Goal: Task Accomplishment & Management: Use online tool/utility

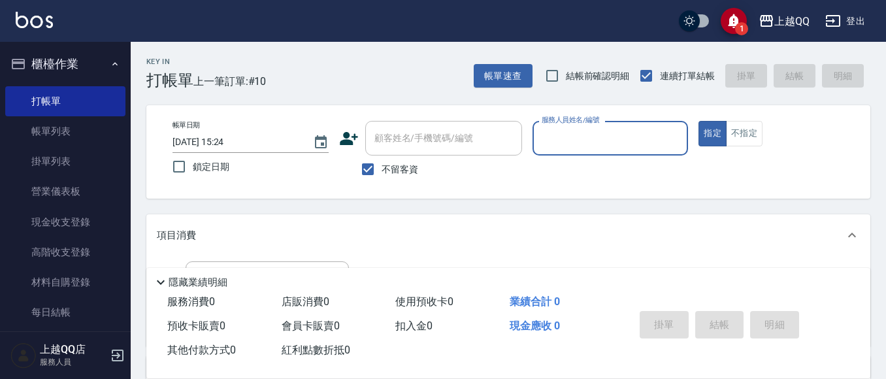
click at [335, 178] on div "帳單日期 [DATE] 15:24 鎖定日期 顧客姓名/手機號碼/編號 顧客姓名/手機號碼/編號 不留客資 服務人員姓名/編號 服務人員姓名/編號 指定 不指定" at bounding box center [508, 152] width 693 height 62
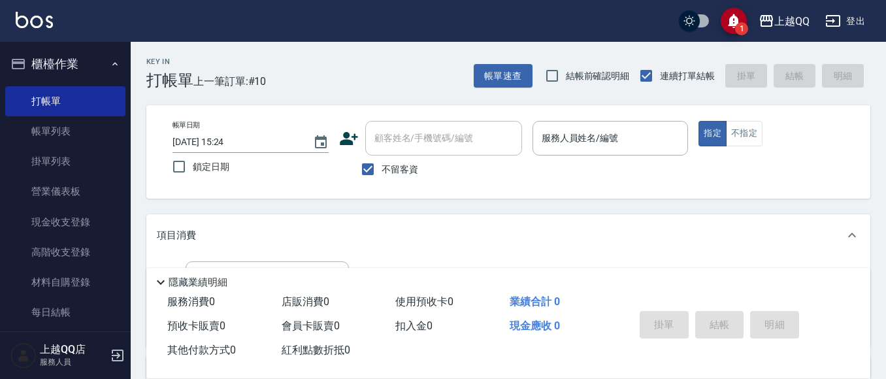
click at [389, 165] on span "不留客資" at bounding box center [400, 170] width 37 height 14
click at [382, 165] on input "不留客資" at bounding box center [367, 169] width 27 height 27
checkbox input "false"
click at [411, 124] on div "顧客姓名/手機號碼/編號" at bounding box center [443, 138] width 157 height 35
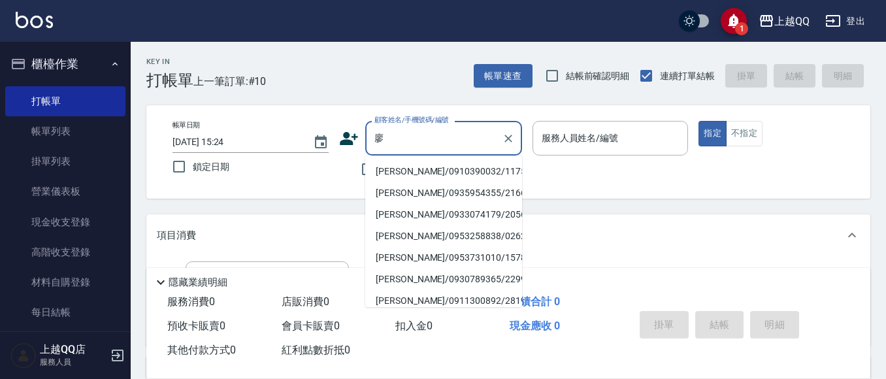
type input "[PERSON_NAME]"
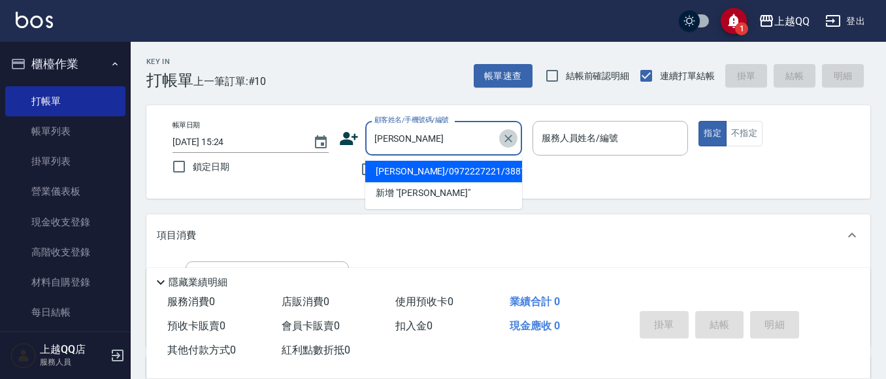
drag, startPoint x: 509, startPoint y: 143, endPoint x: 486, endPoint y: 6, distance: 139.1
click at [509, 119] on div "帳單日期 [DATE] 15:24 鎖定日期 顧客姓名/手機號碼/編號 [PERSON_NAME] 顧客姓名/手機號碼/編號 不留客資 服務人員姓名/編號 服…" at bounding box center [508, 151] width 724 height 93
click at [506, 137] on icon "Clear" at bounding box center [508, 138] width 13 height 13
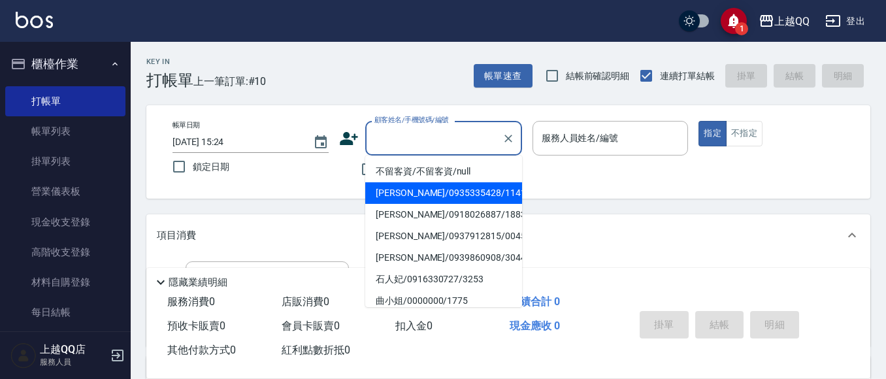
click at [883, 300] on div "Key In 打帳單 上一筆訂單:#10 帳單速查 結帳前確認明細 連續打單結帳 掛單 結帳 明細 帳單日期 [DATE] 15:24 鎖定日期 顧客姓名/手…" at bounding box center [509, 340] width 756 height 597
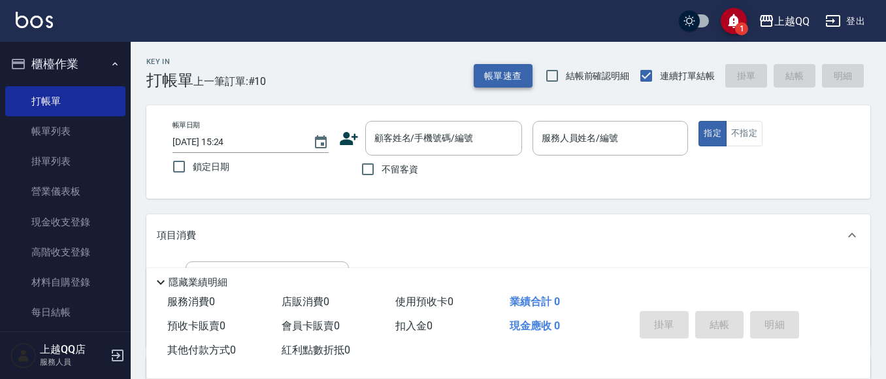
click at [501, 75] on button "帳單速查" at bounding box center [503, 76] width 59 height 24
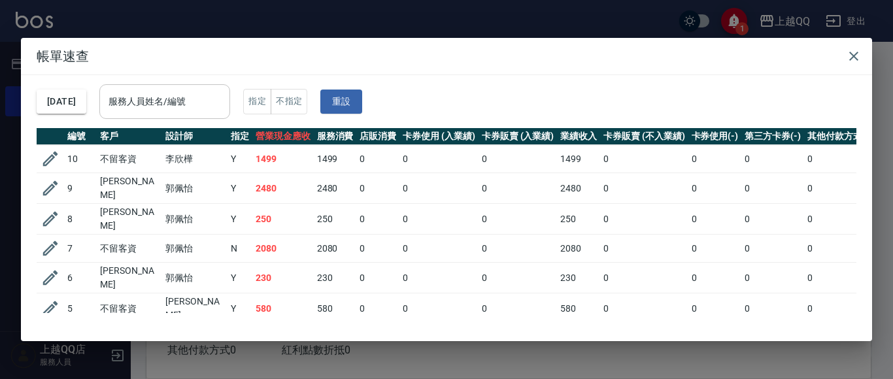
click at [159, 94] on div "服務人員姓名/編號 服務人員姓名/編號" at bounding box center [164, 101] width 131 height 35
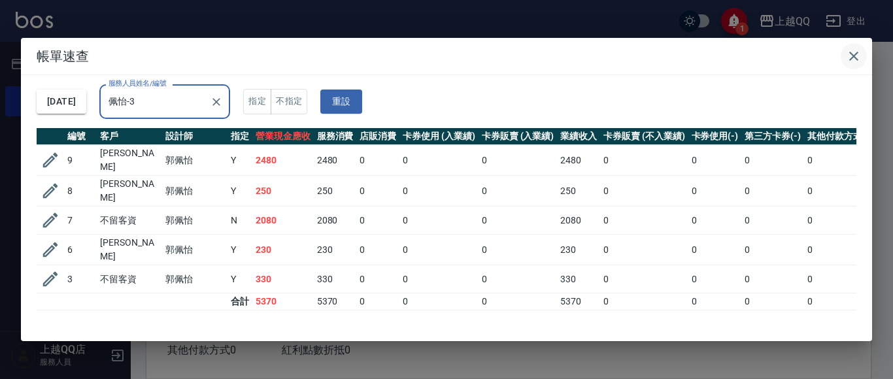
type input "佩怡-3"
click at [852, 59] on icon "button" at bounding box center [854, 56] width 16 height 16
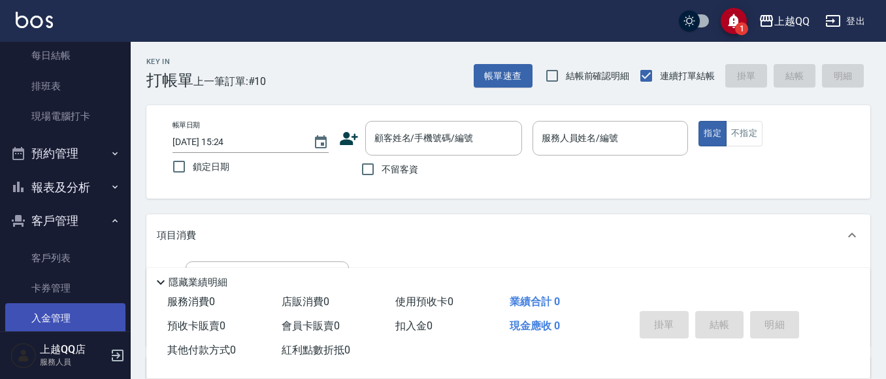
scroll to position [261, 0]
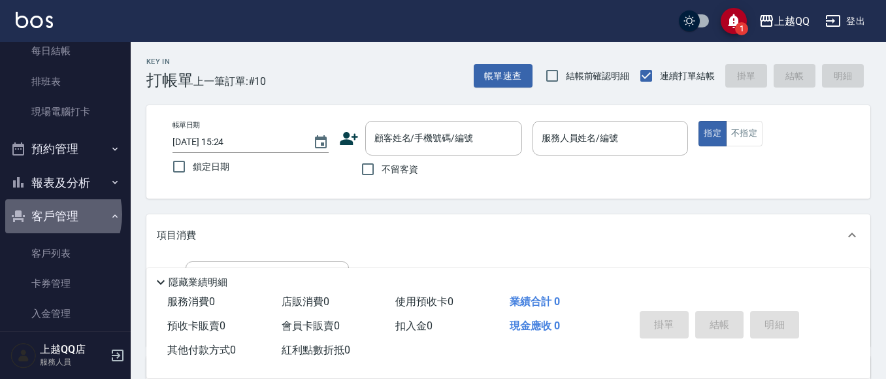
click at [44, 214] on button "客戶管理" at bounding box center [65, 216] width 120 height 34
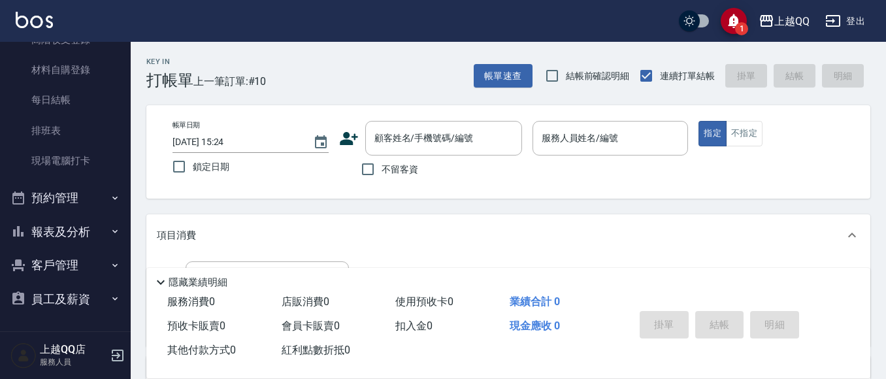
scroll to position [147, 0]
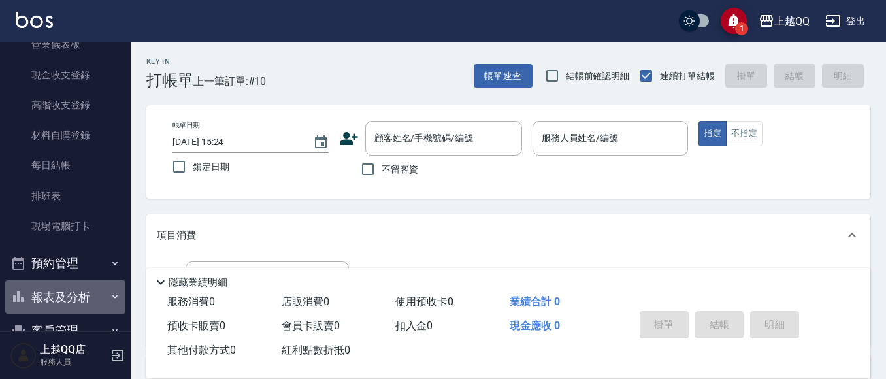
click at [78, 286] on button "報表及分析" at bounding box center [65, 297] width 120 height 34
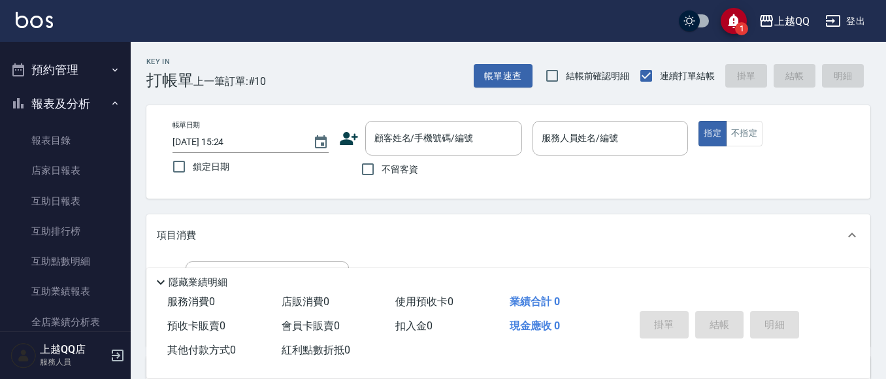
scroll to position [409, 0]
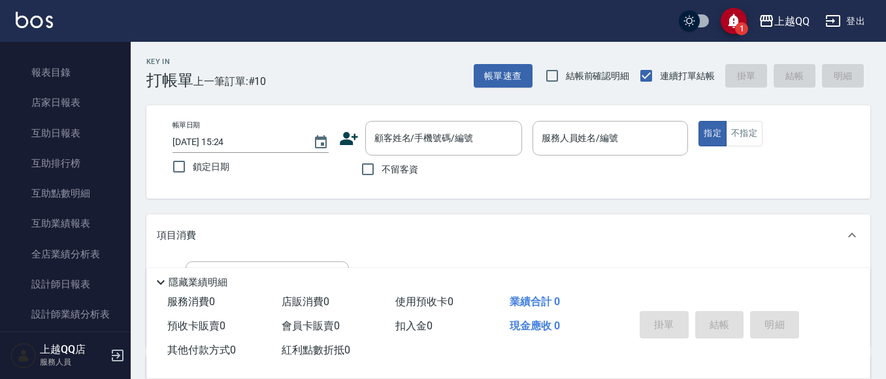
click at [93, 286] on link "設計師日報表" at bounding box center [65, 284] width 120 height 30
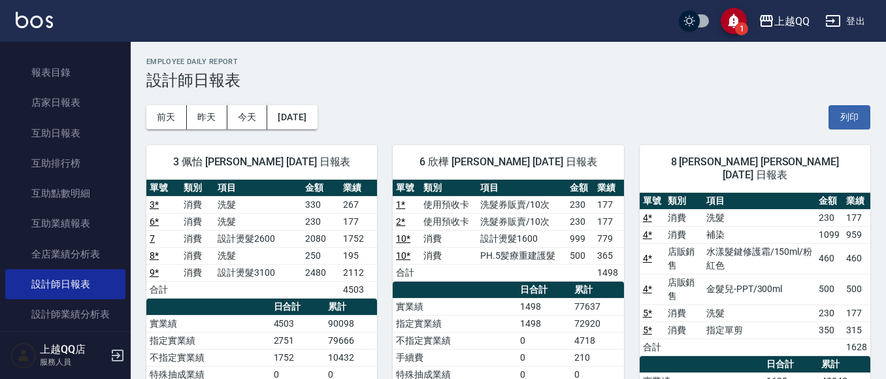
scroll to position [65, 0]
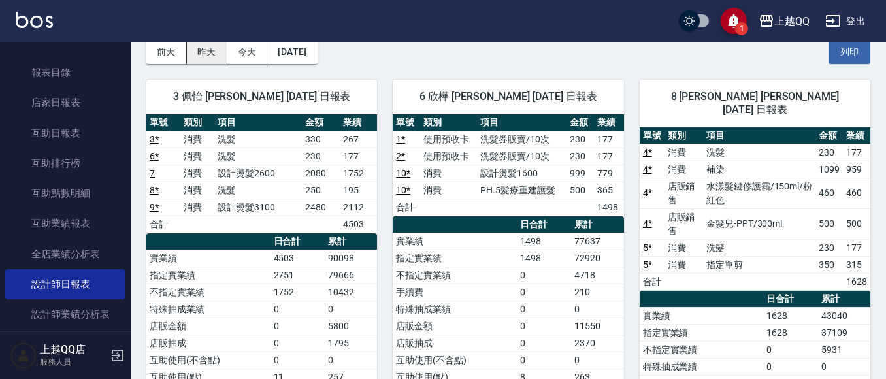
click at [209, 49] on button "昨天" at bounding box center [207, 52] width 41 height 24
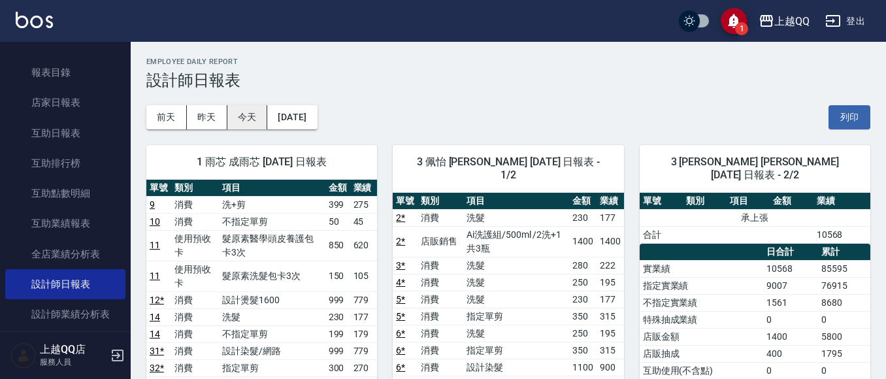
click at [237, 119] on button "今天" at bounding box center [247, 117] width 41 height 24
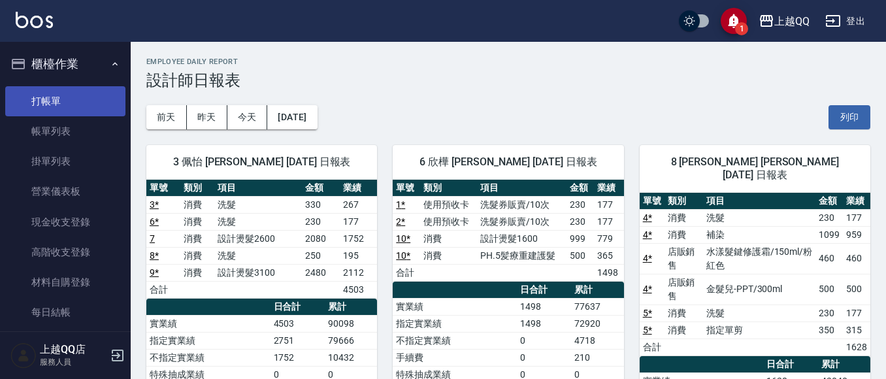
click at [54, 97] on link "打帳單" at bounding box center [65, 101] width 120 height 30
